Goal: Task Accomplishment & Management: Manage account settings

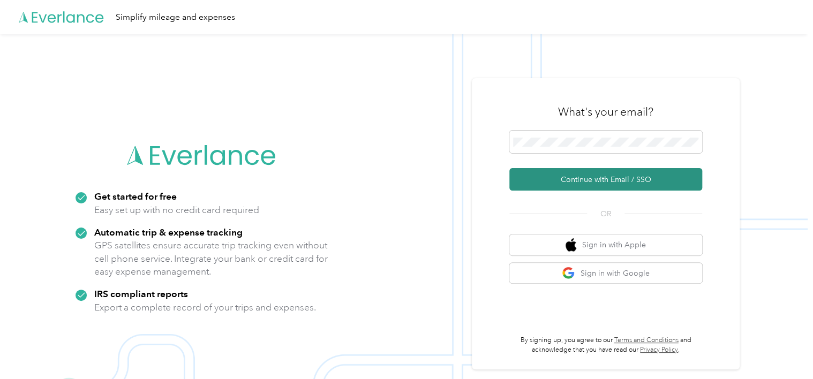
click at [591, 180] on button "Continue with Email / SSO" at bounding box center [605, 179] width 193 height 22
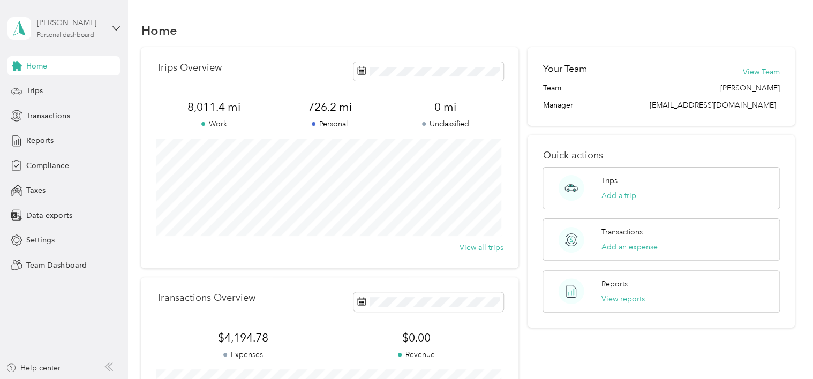
click at [71, 28] on div "Scott E. Gstell" at bounding box center [70, 22] width 67 height 11
click at [77, 88] on div "Team dashboard" at bounding box center [121, 88] width 210 height 19
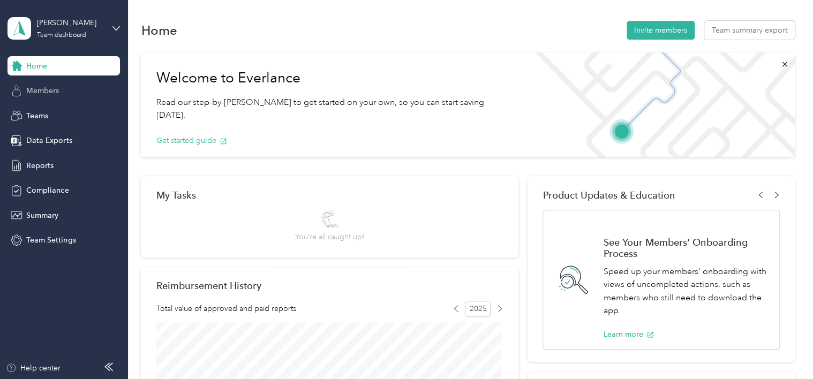
click at [55, 89] on span "Members" at bounding box center [42, 90] width 33 height 11
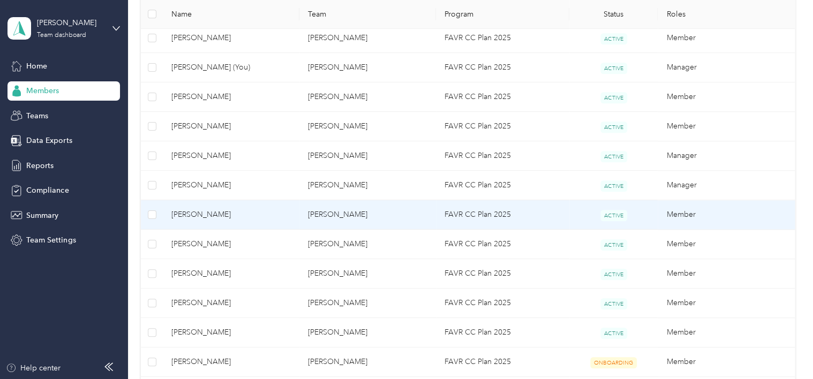
scroll to position [321, 0]
click at [197, 211] on span "Michael S. Pittman" at bounding box center [230, 214] width 119 height 12
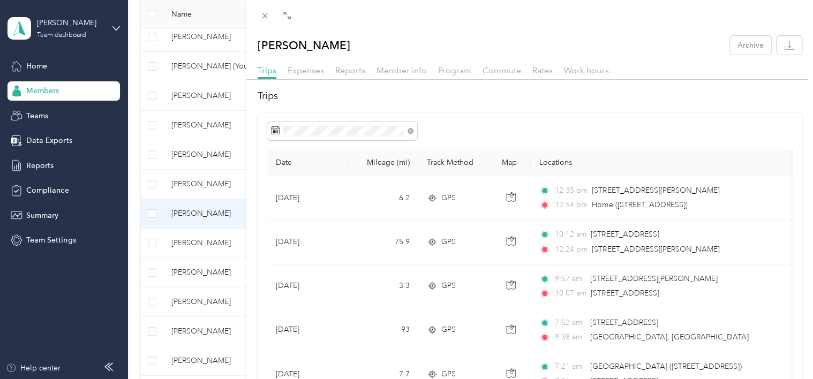
click at [208, 95] on div "Michael S. Pittman Archive Trips Expenses Reports Member info Program Commute R…" at bounding box center [406, 189] width 813 height 379
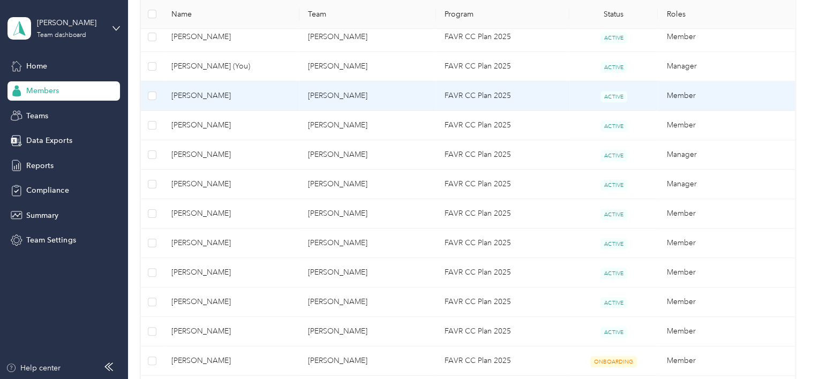
click at [206, 95] on span "Staci E. Schauman" at bounding box center [230, 96] width 119 height 12
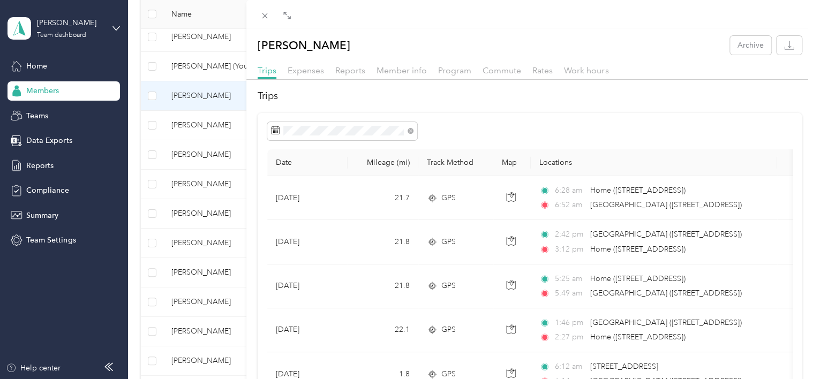
click at [180, 209] on div "Staci E. Schauman Archive Trips Expenses Reports Member info Program Commute Ra…" at bounding box center [406, 189] width 813 height 379
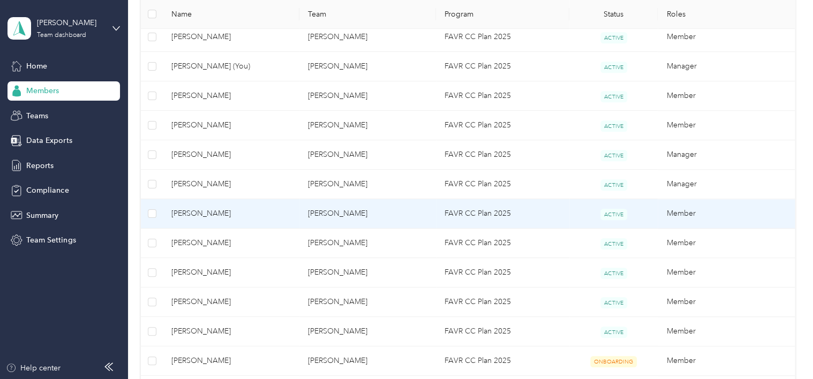
click at [180, 210] on span "Michael S. Pittman" at bounding box center [230, 214] width 119 height 12
